Goal: Register for event/course

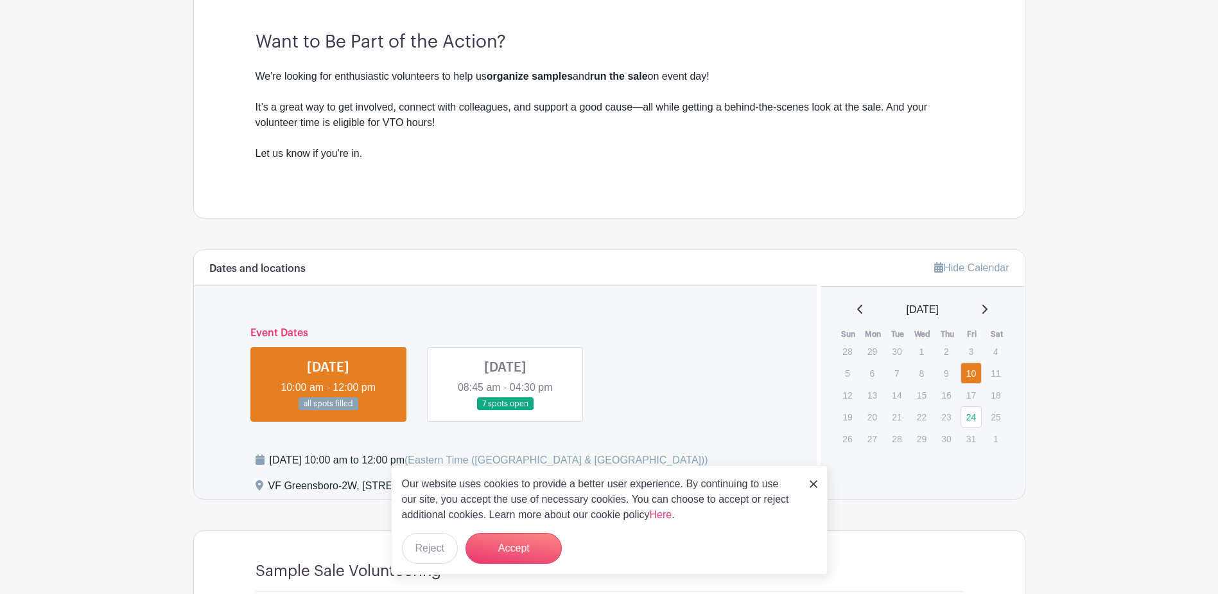
scroll to position [385, 0]
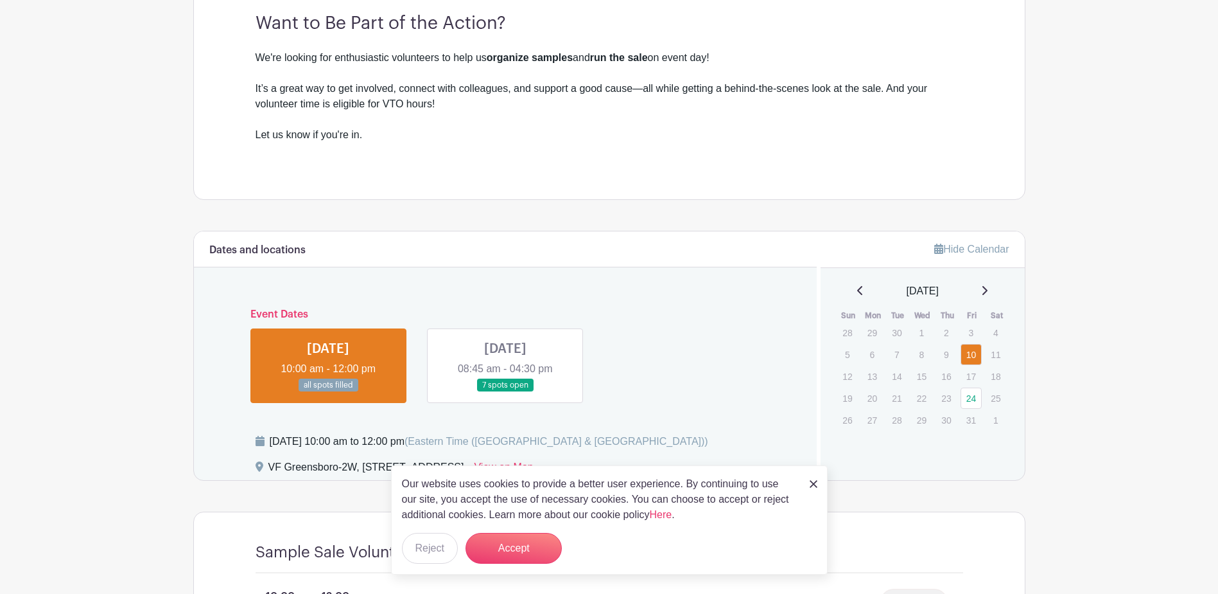
click at [815, 483] on img at bounding box center [814, 484] width 8 height 8
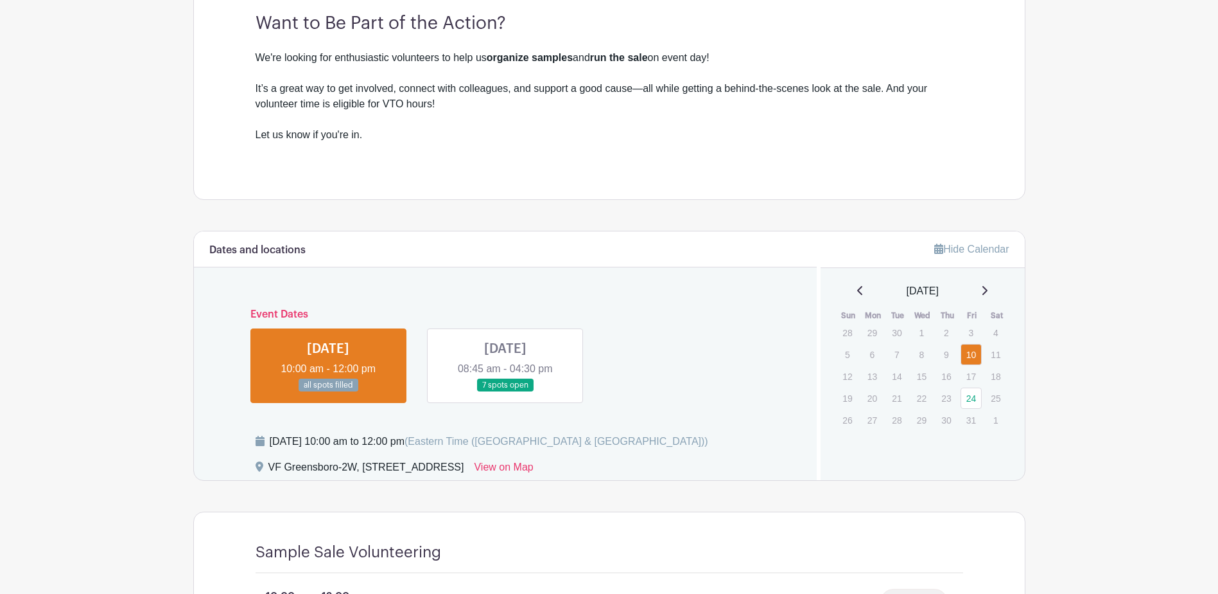
click at [506, 392] on link at bounding box center [506, 392] width 0 height 0
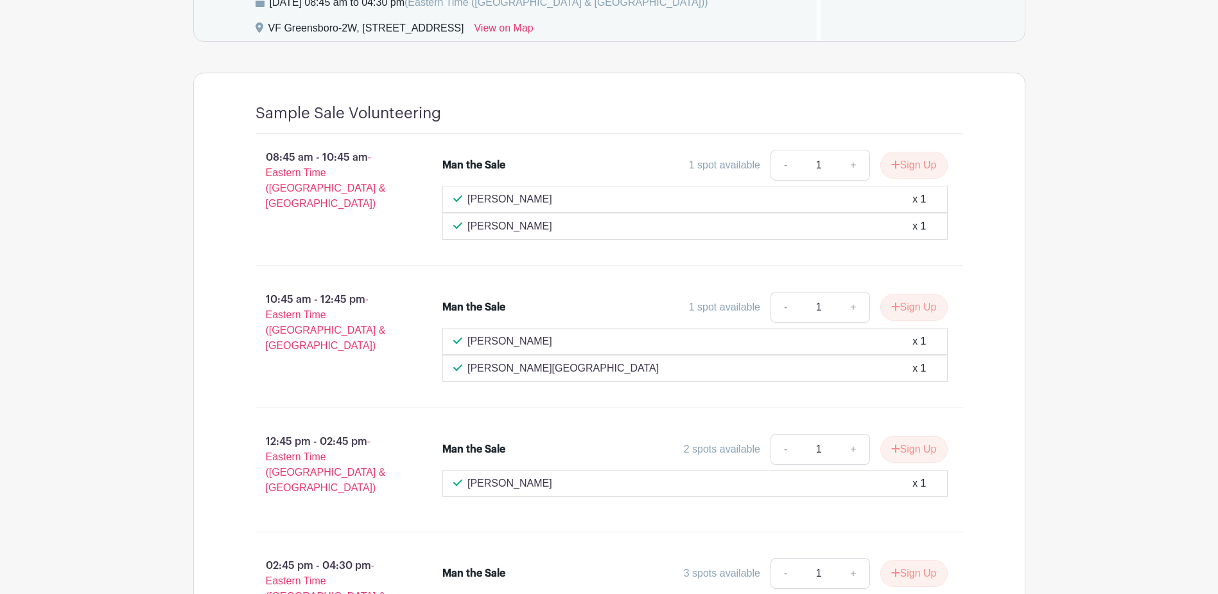
scroll to position [899, 0]
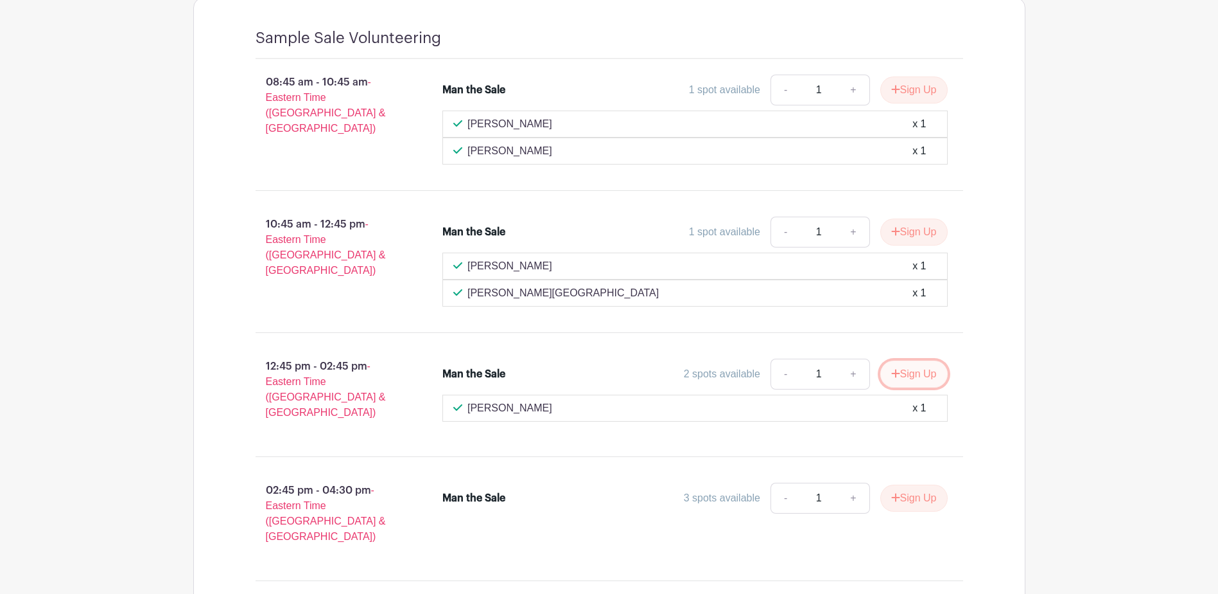
click at [922, 376] on button "Sign Up" at bounding box center [914, 373] width 67 height 27
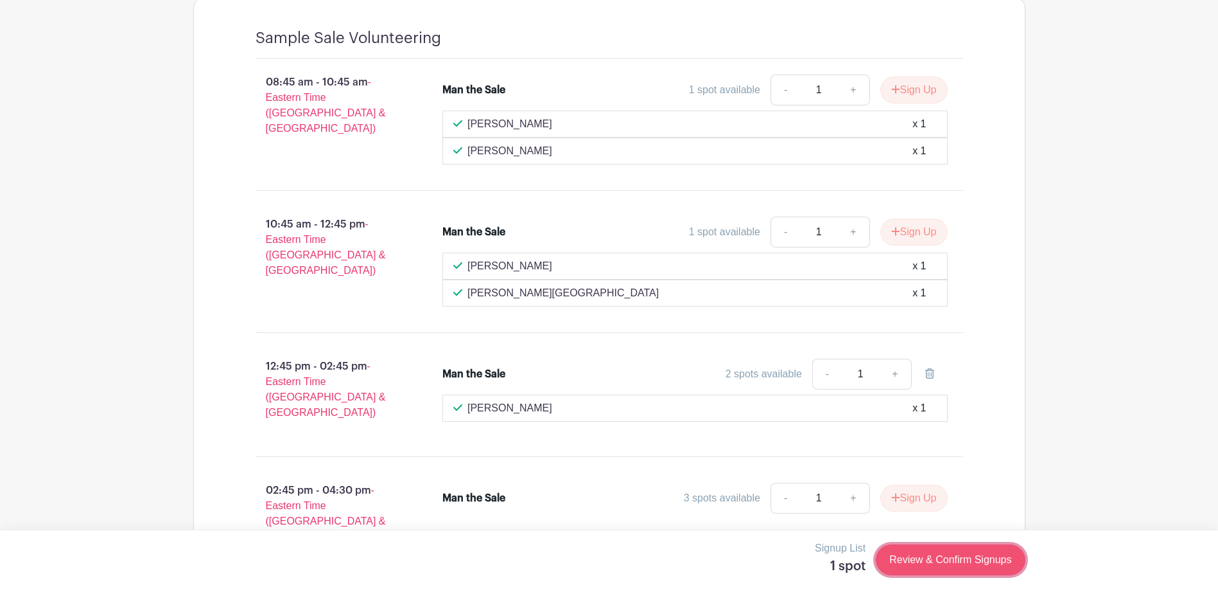
click at [908, 558] on link "Review & Confirm Signups" at bounding box center [950, 559] width 149 height 31
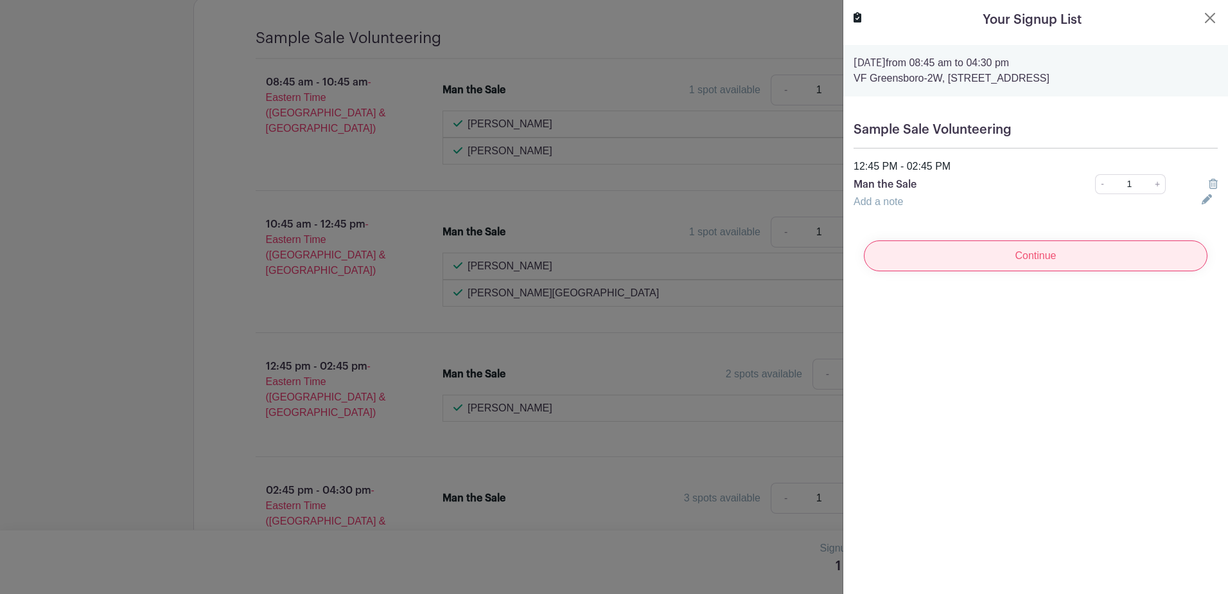
click at [964, 249] on input "Continue" at bounding box center [1036, 255] width 344 height 31
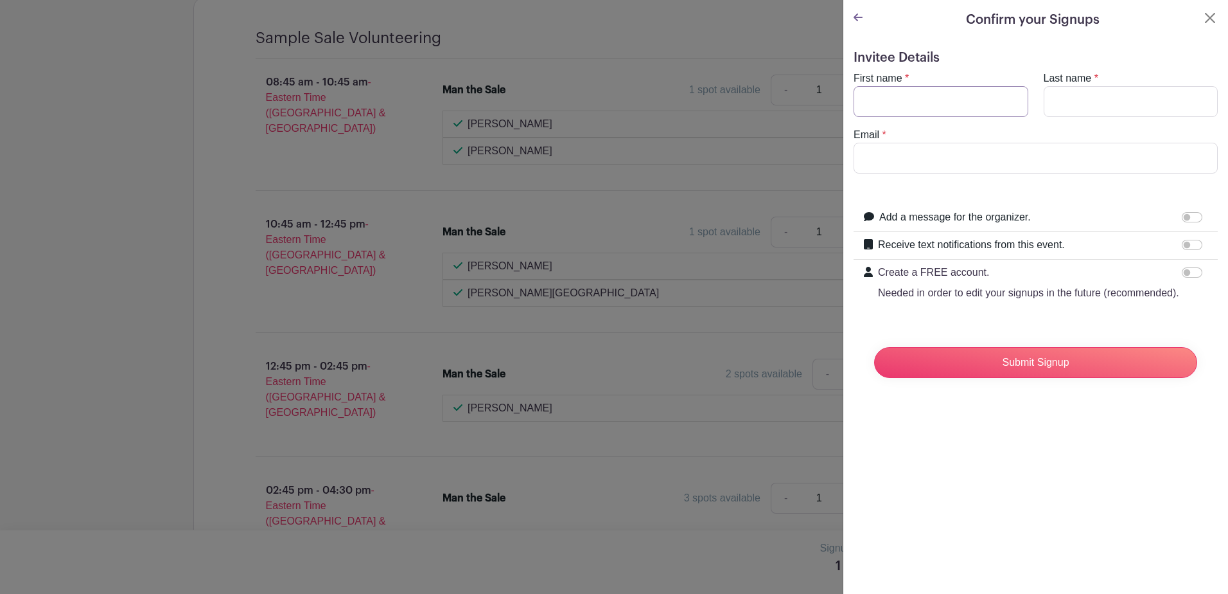
click at [919, 103] on input "First name" at bounding box center [941, 101] width 175 height 31
type input "Cassi"
type input "[PERSON_NAME]"
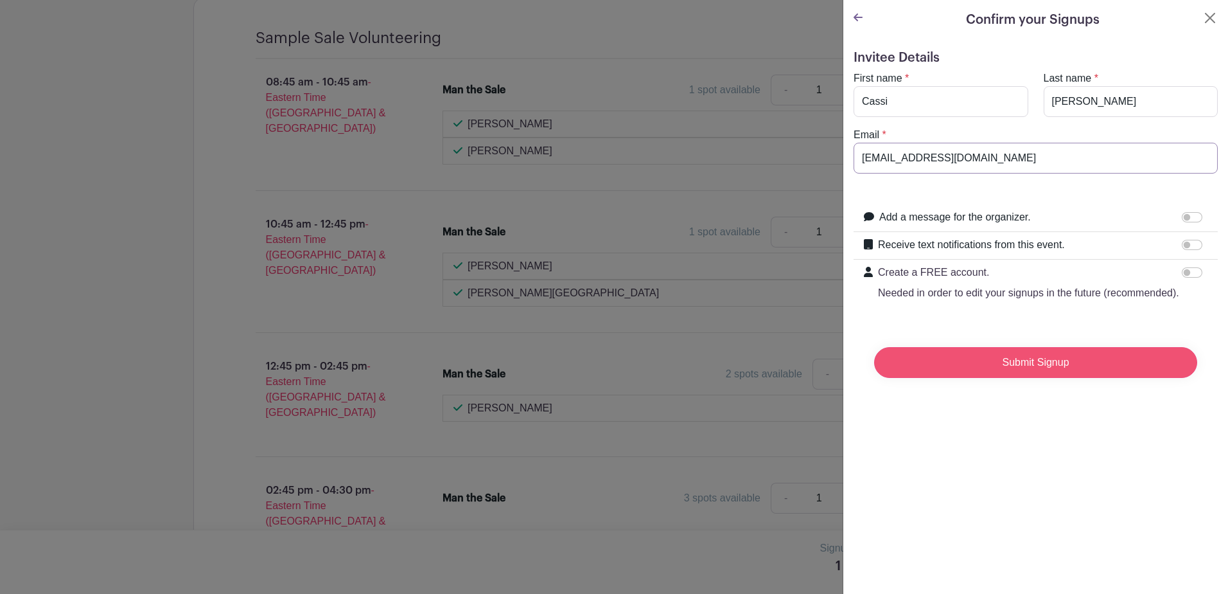
type input "[EMAIL_ADDRESS][DOMAIN_NAME]"
click at [978, 376] on input "Submit Signup" at bounding box center [1035, 362] width 323 height 31
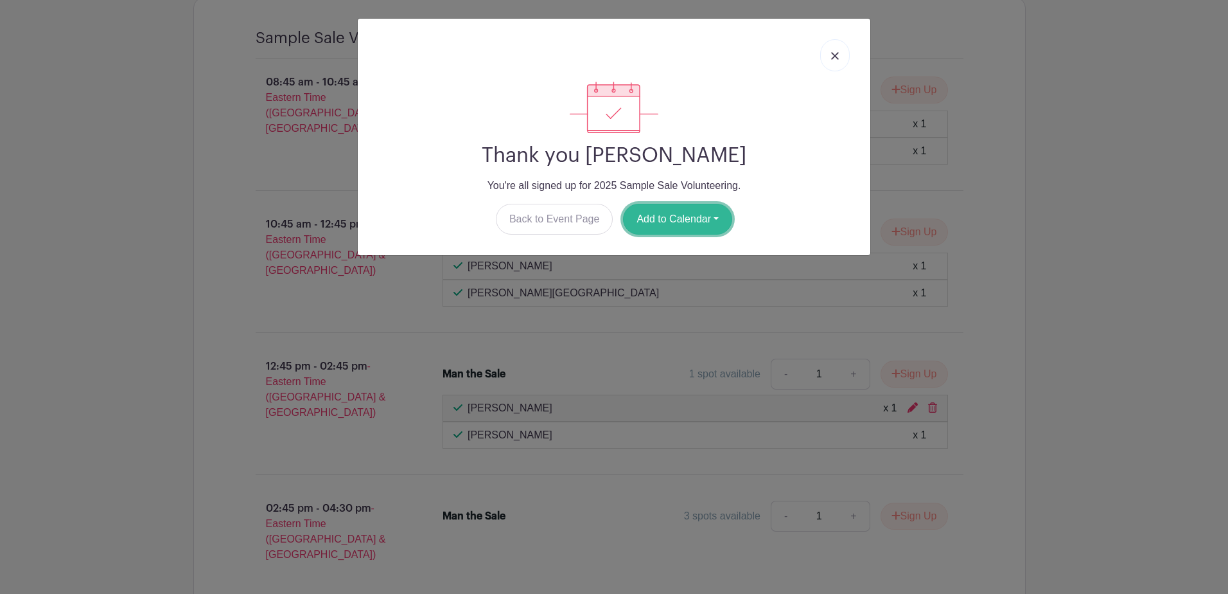
click at [651, 209] on button "Add to Calendar" at bounding box center [677, 219] width 109 height 31
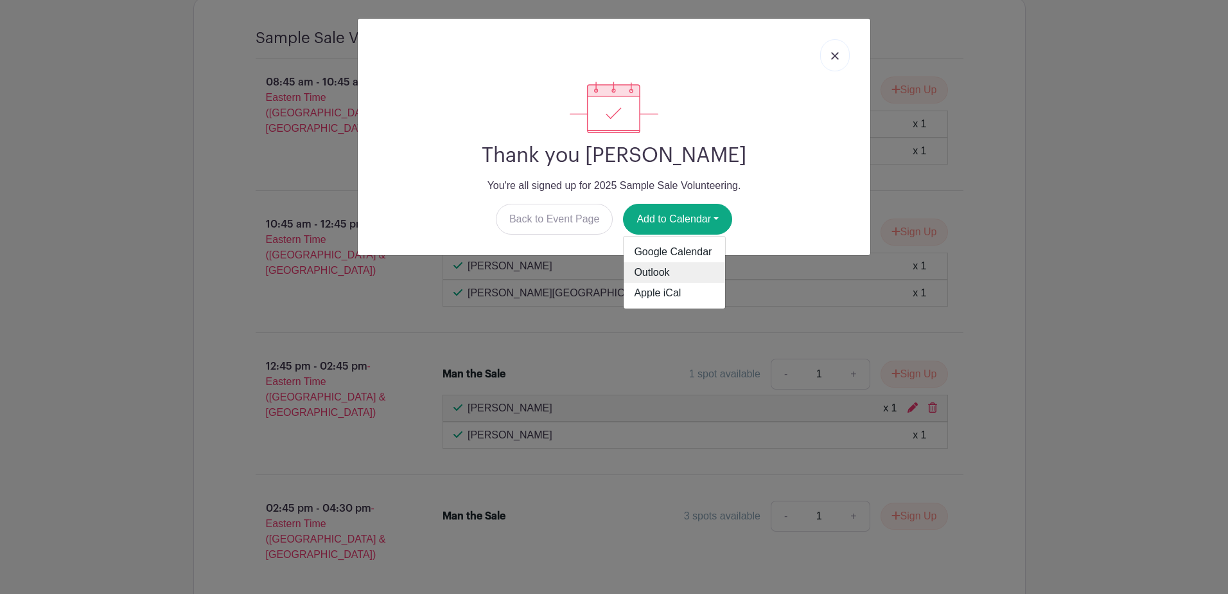
click at [653, 272] on link "Outlook" at bounding box center [674, 272] width 101 height 21
click at [834, 55] on img at bounding box center [835, 56] width 8 height 8
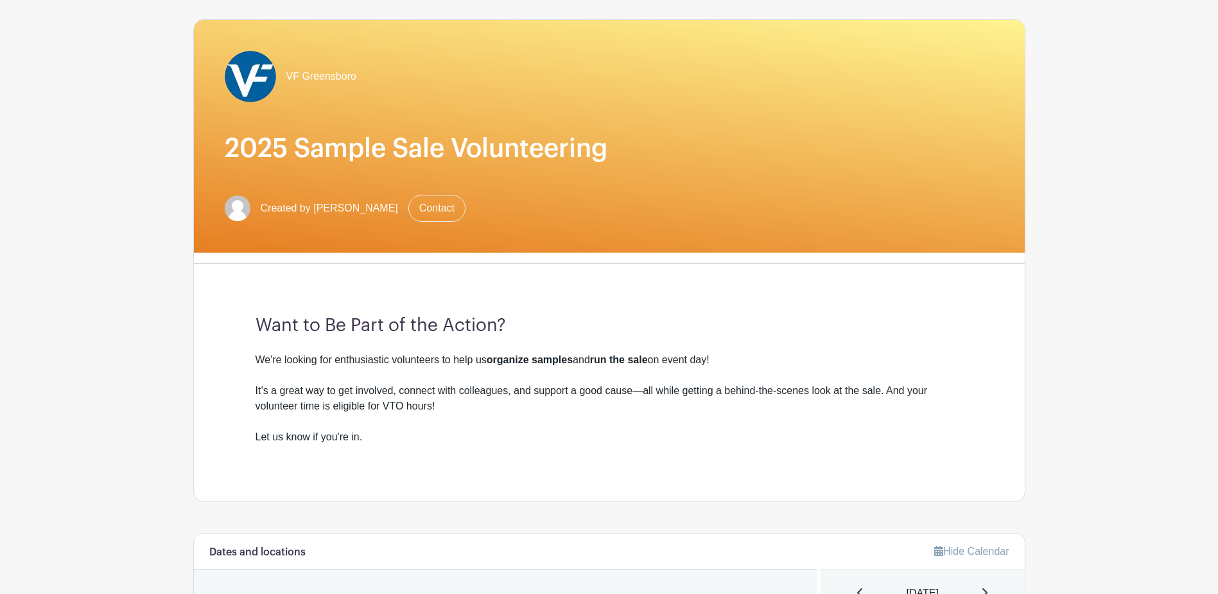
scroll to position [0, 0]
